Goal: Communication & Community: Share content

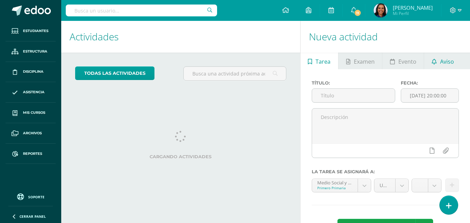
click at [450, 61] on span "Aviso" at bounding box center [447, 61] width 14 height 17
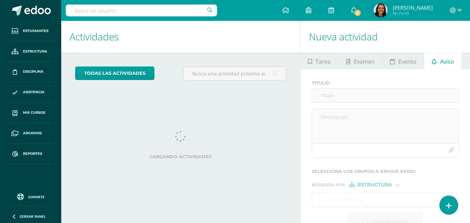
scroll to position [18, 0]
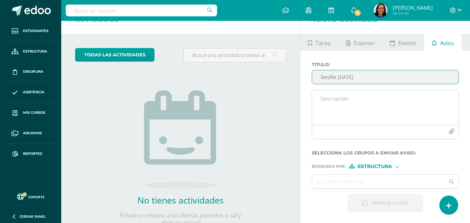
type input "Desfile [DATE]"
click at [341, 100] on textarea at bounding box center [385, 107] width 147 height 35
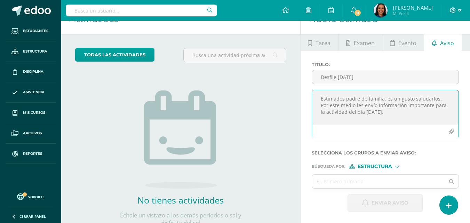
scroll to position [3, 0]
type textarea "Estimados padre de familia, es un gusto saludarlos. Por este medio les envío in…"
click at [450, 133] on icon "button" at bounding box center [452, 132] width 6 height 6
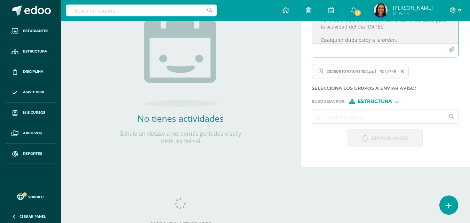
scroll to position [107, 0]
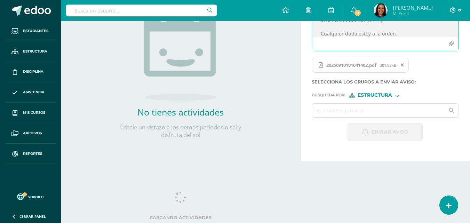
click at [382, 111] on input "text" at bounding box center [378, 111] width 133 height 14
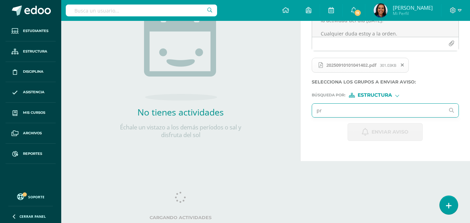
type input "pre"
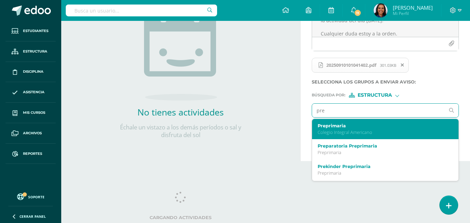
click at [380, 129] on div "Preprimaria Colegio Integral Americano" at bounding box center [383, 129] width 130 height 12
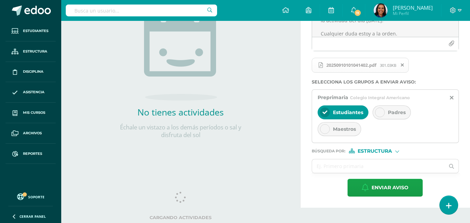
click at [386, 114] on div "Padres" at bounding box center [392, 112] width 38 height 14
click at [322, 134] on div "Maestros" at bounding box center [340, 129] width 44 height 14
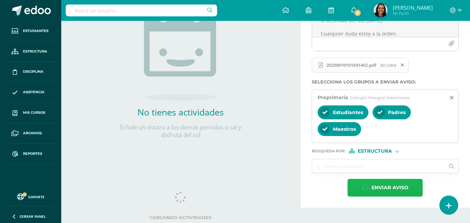
click at [380, 189] on span "Enviar aviso" at bounding box center [390, 187] width 37 height 17
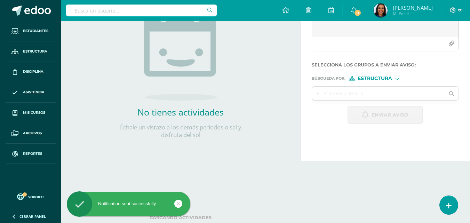
scroll to position [0, 0]
